Goal: Find specific page/section: Find specific page/section

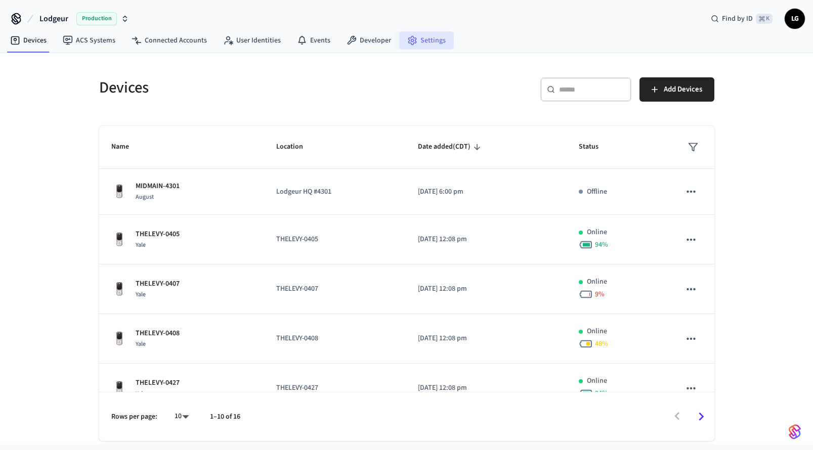
click at [426, 37] on link "Settings" at bounding box center [426, 40] width 55 height 18
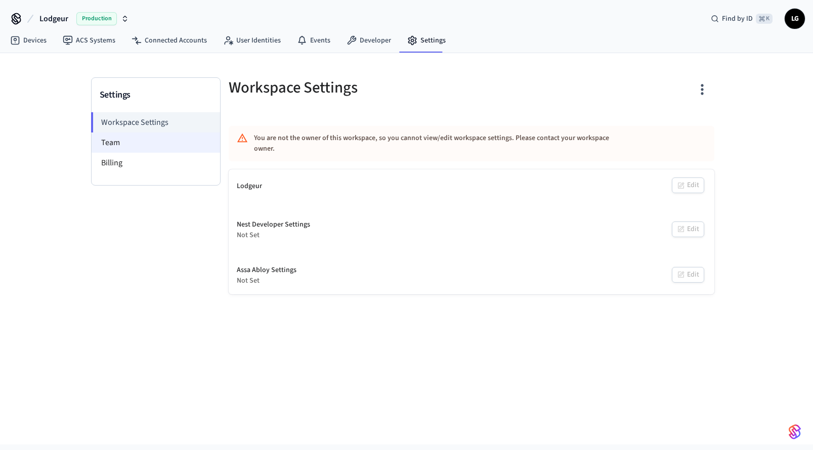
click at [123, 144] on li "Team" at bounding box center [156, 143] width 128 height 20
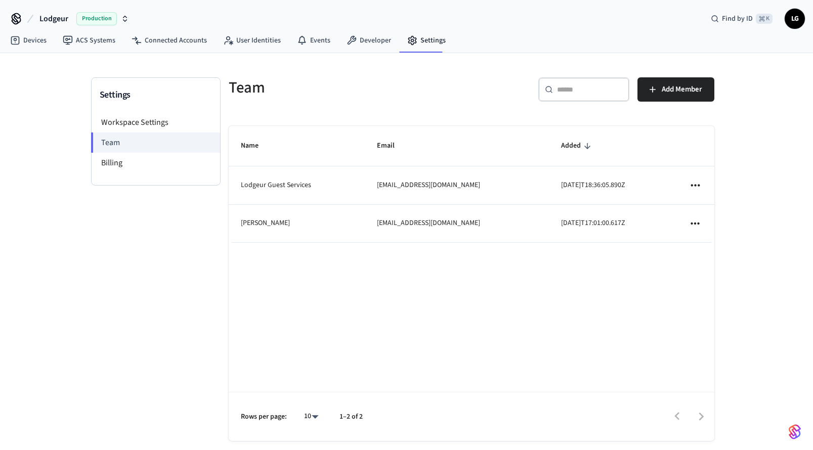
click at [270, 106] on div "Team" at bounding box center [341, 87] width 249 height 45
click at [30, 34] on link "Devices" at bounding box center [28, 40] width 53 height 18
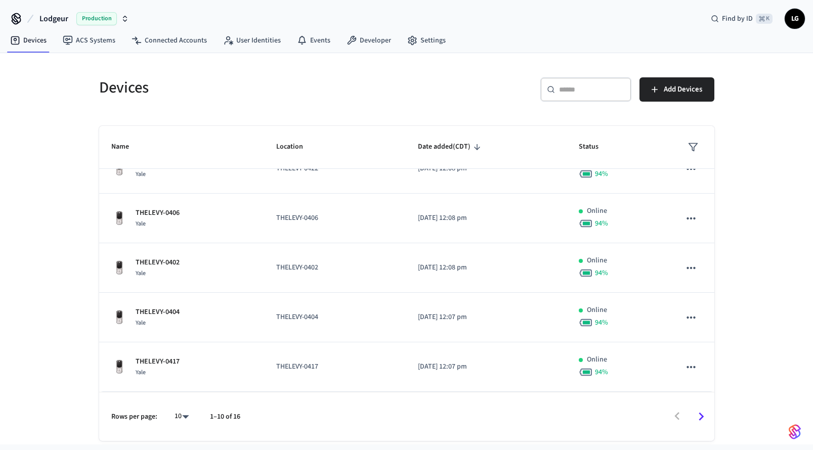
click at [702, 416] on icon "Go to next page" at bounding box center [701, 417] width 5 height 8
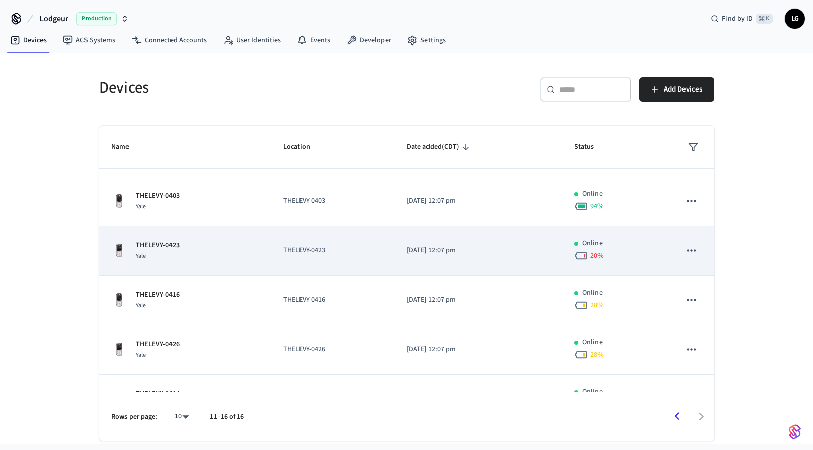
scroll to position [62, 0]
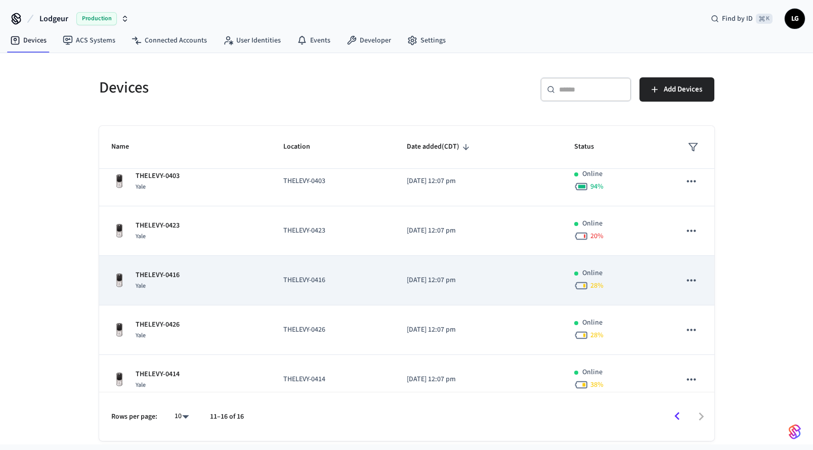
click at [331, 279] on p "THELEVY-0416" at bounding box center [332, 280] width 99 height 11
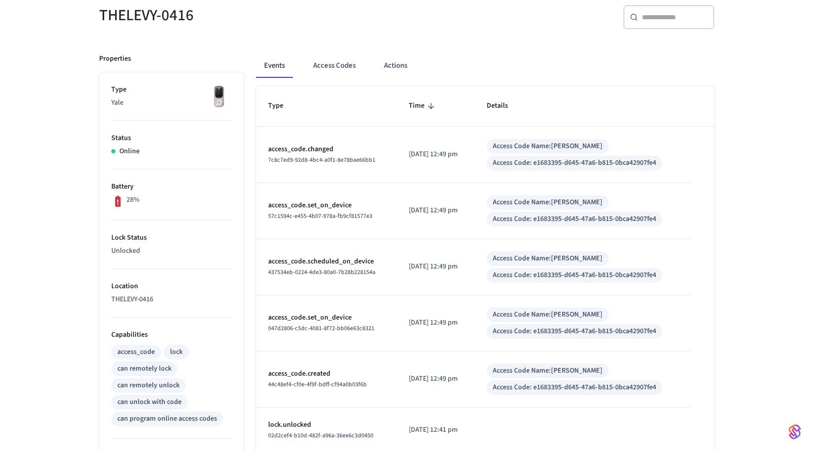
scroll to position [93, 0]
